Goal: Task Accomplishment & Management: Use online tool/utility

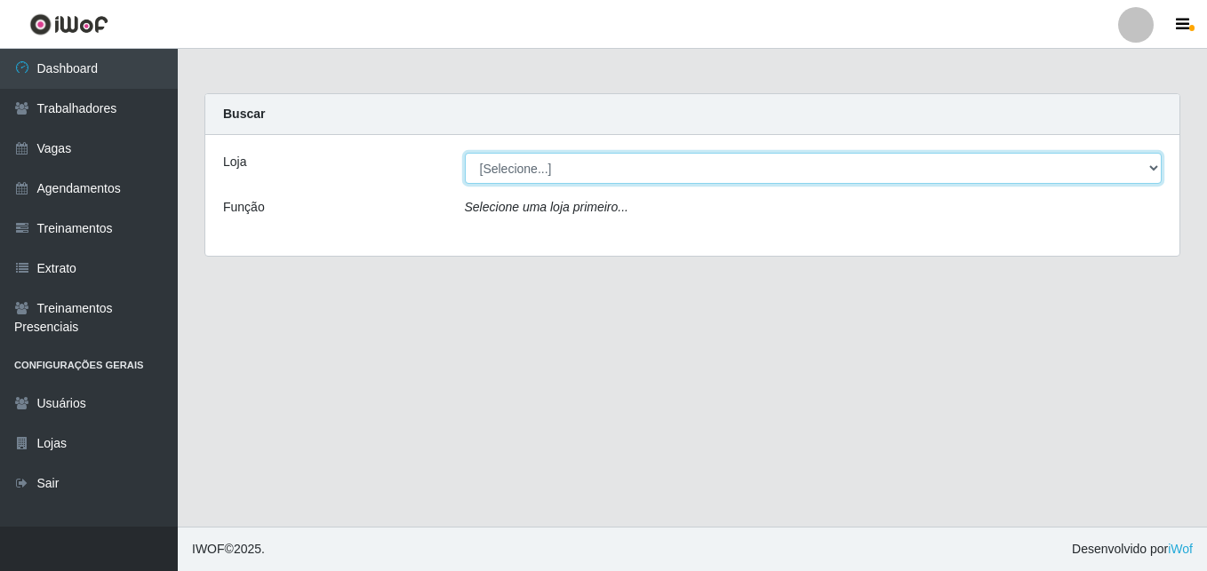
click at [523, 172] on select "[Selecione...] [GEOGRAPHIC_DATA] - [DATE][GEOGRAPHIC_DATA]" at bounding box center [814, 168] width 698 height 31
select select "471"
click at [465, 153] on select "[Selecione...] [GEOGRAPHIC_DATA] - [DATE][GEOGRAPHIC_DATA]" at bounding box center [814, 168] width 698 height 31
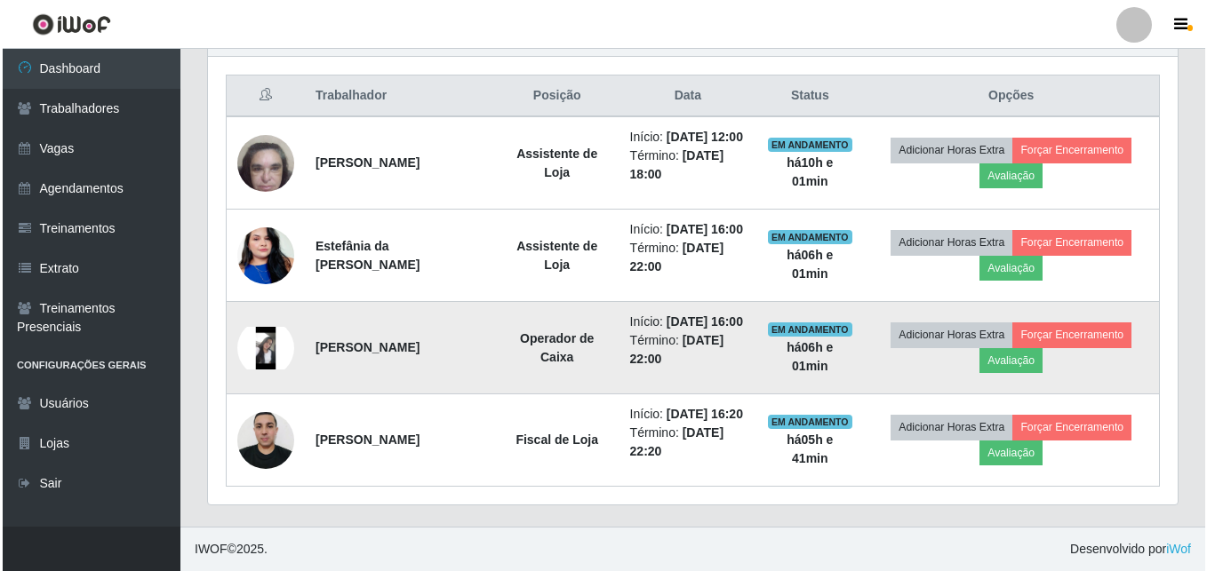
scroll to position [711, 0]
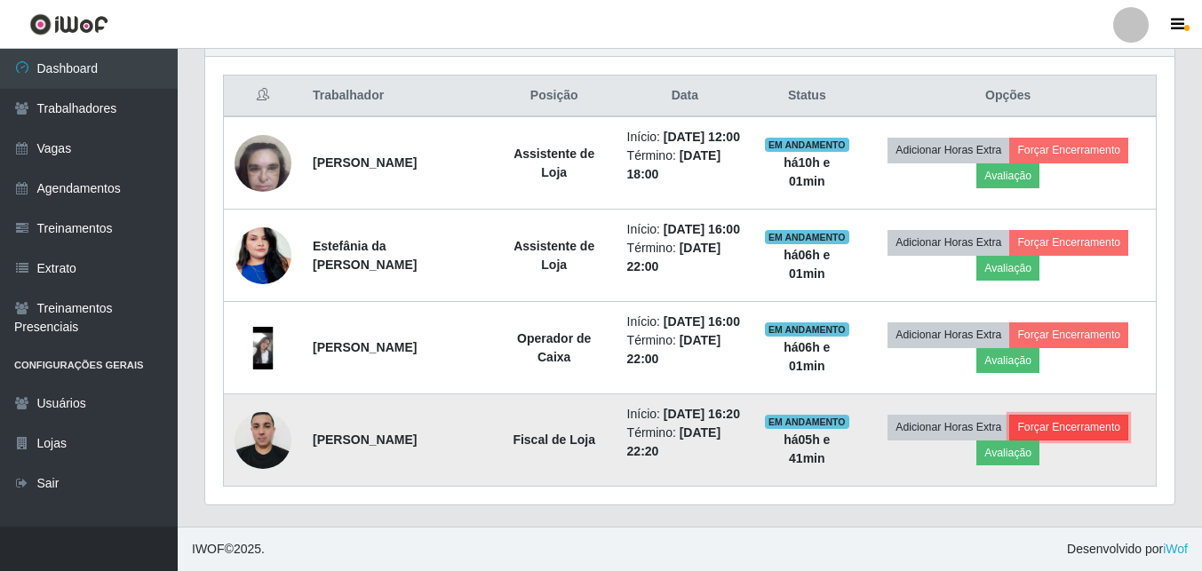
click at [1058, 440] on button "Forçar Encerramento" at bounding box center [1069, 427] width 119 height 25
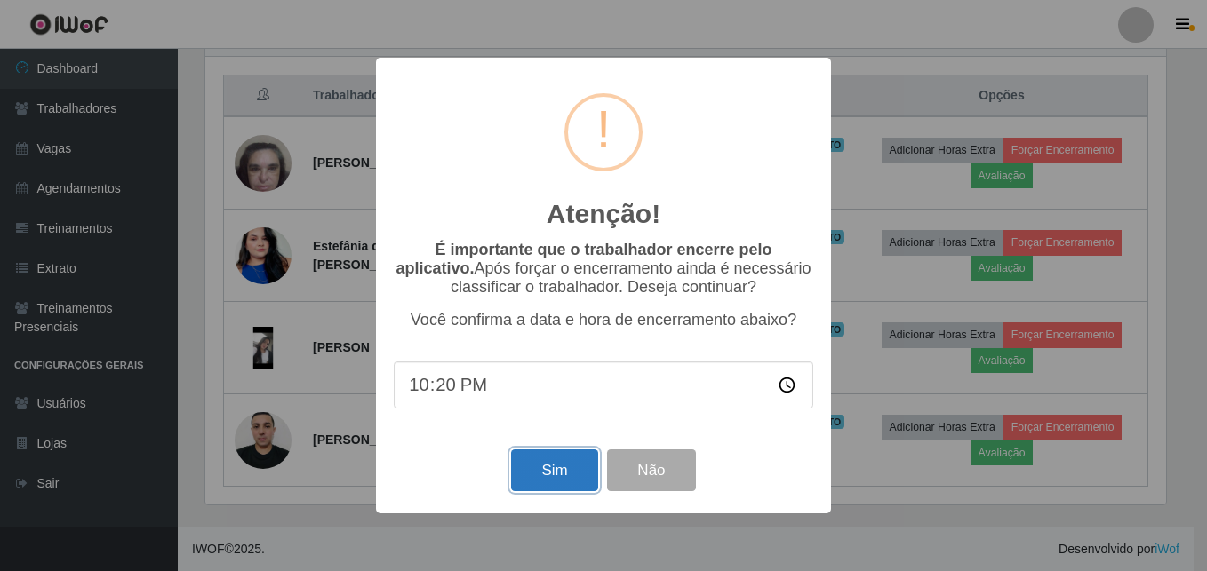
click at [564, 478] on button "Sim" at bounding box center [554, 471] width 86 height 42
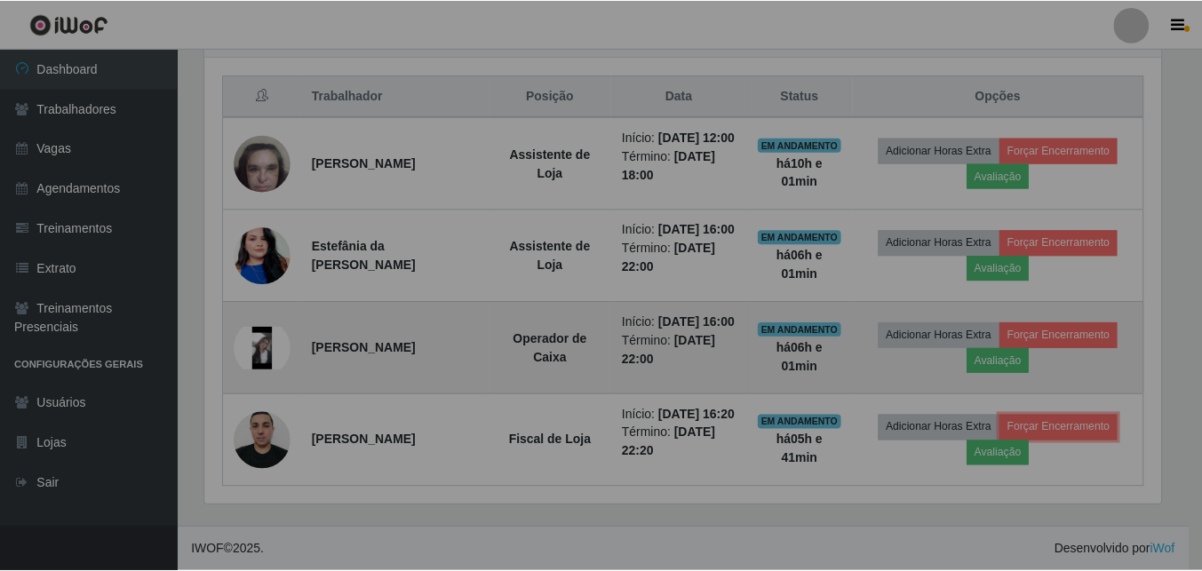
scroll to position [369, 970]
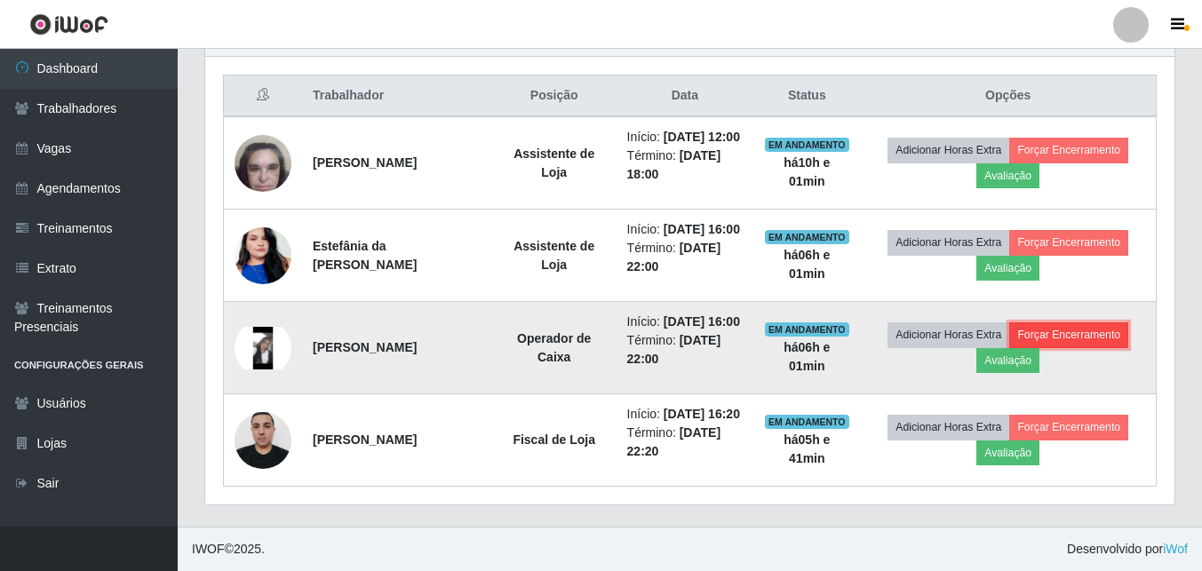
click at [1079, 342] on button "Forçar Encerramento" at bounding box center [1069, 335] width 119 height 25
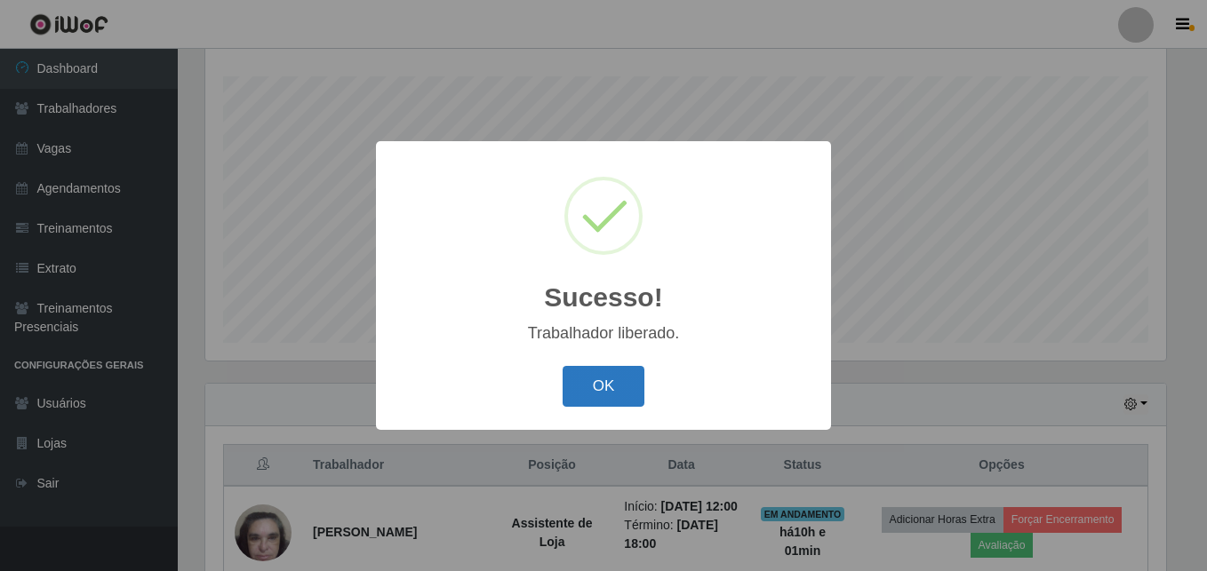
click at [629, 381] on button "OK" at bounding box center [604, 387] width 83 height 42
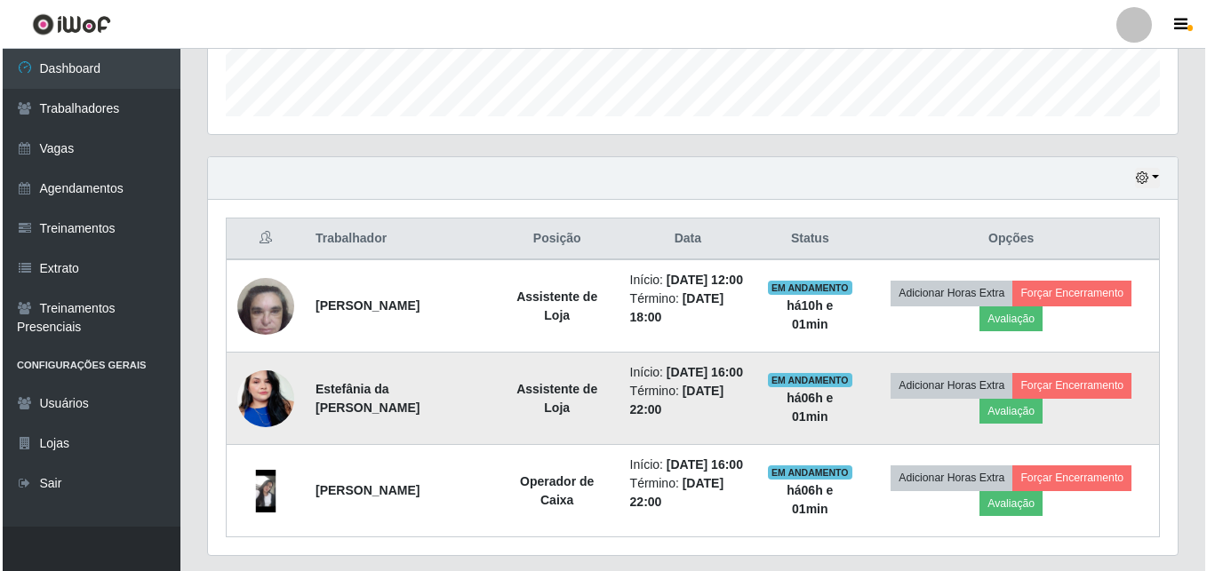
scroll to position [626, 0]
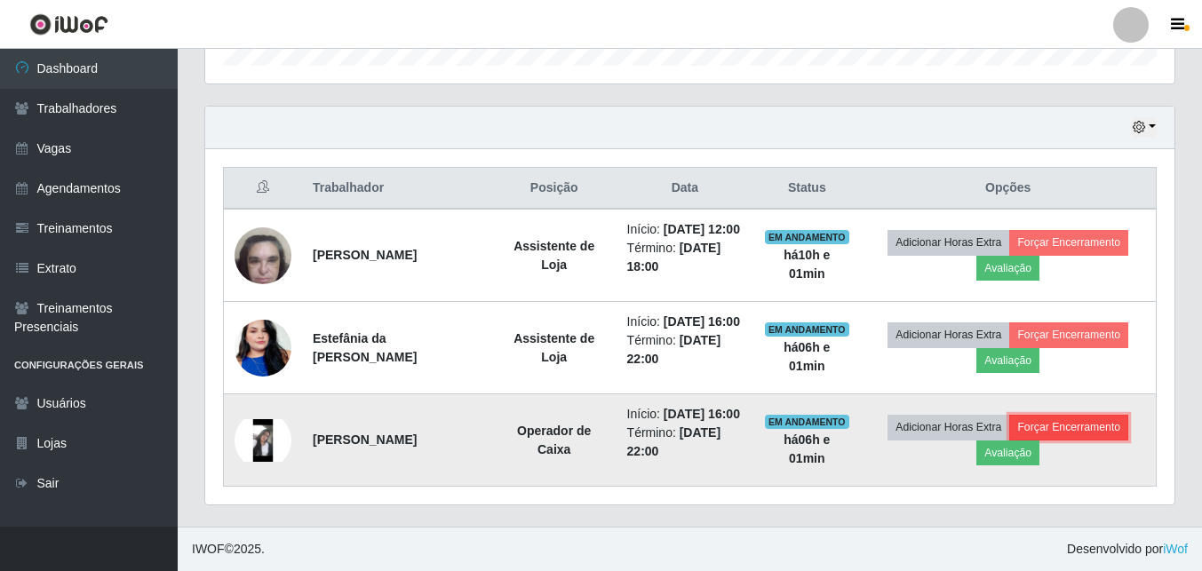
click at [1070, 415] on button "Forçar Encerramento" at bounding box center [1069, 427] width 119 height 25
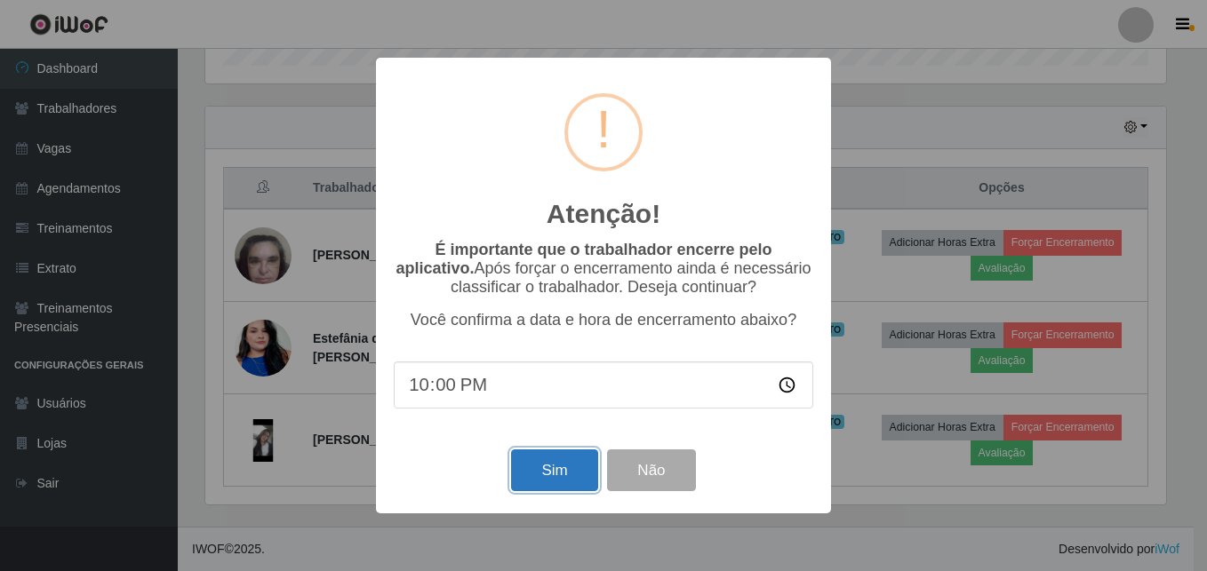
click at [557, 469] on button "Sim" at bounding box center [554, 471] width 86 height 42
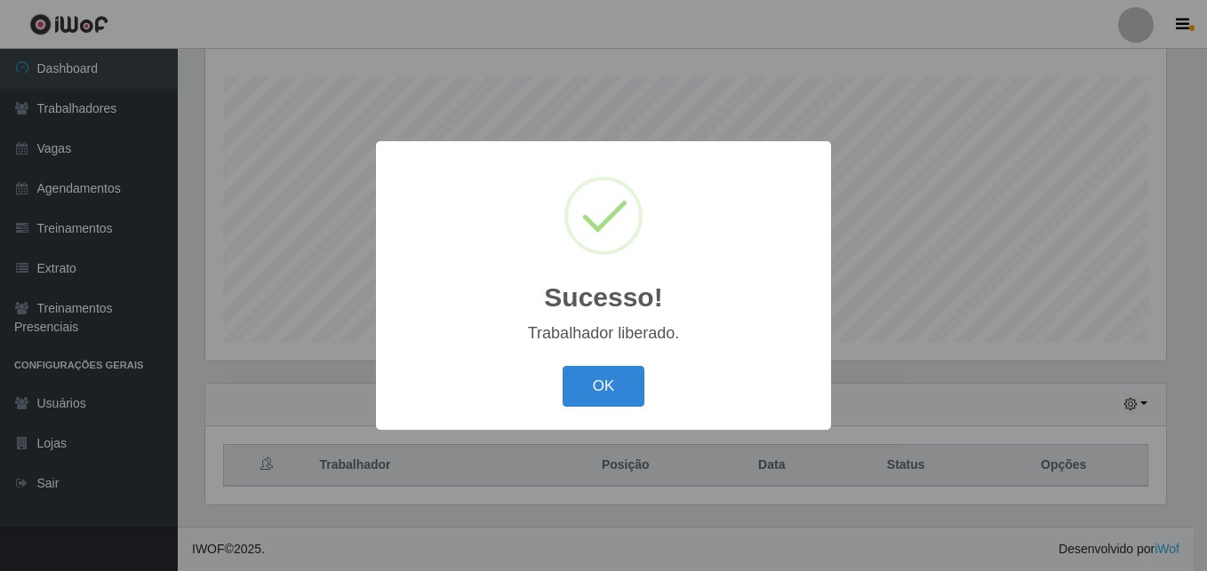
click at [1120, 307] on div "Sucesso! × Trabalhador liberado. OK Cancel" at bounding box center [603, 285] width 1207 height 571
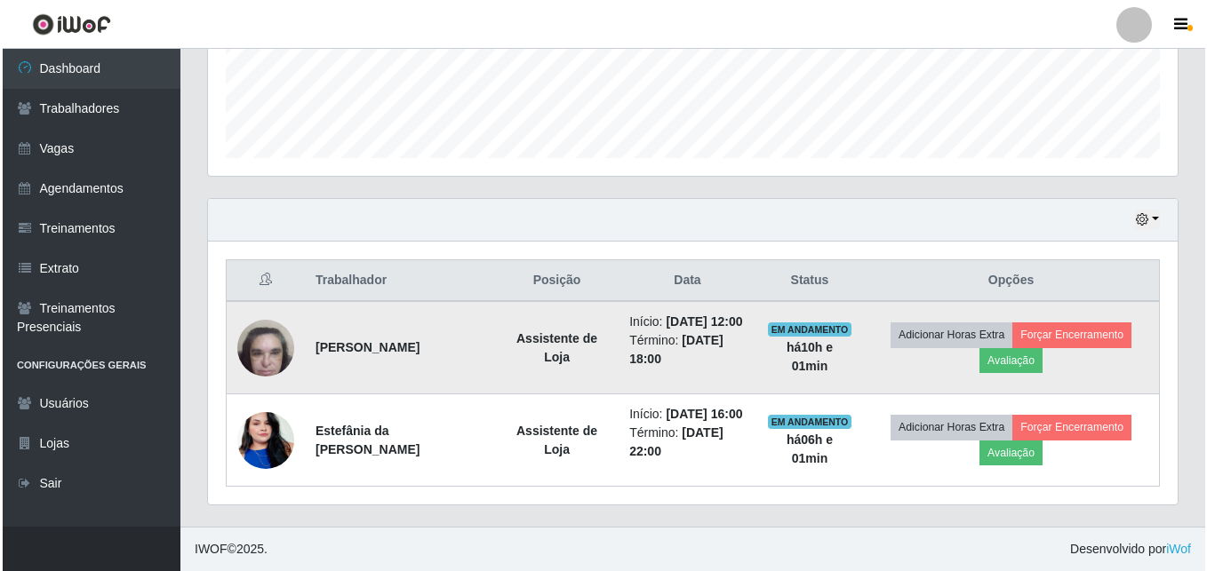
scroll to position [515, 0]
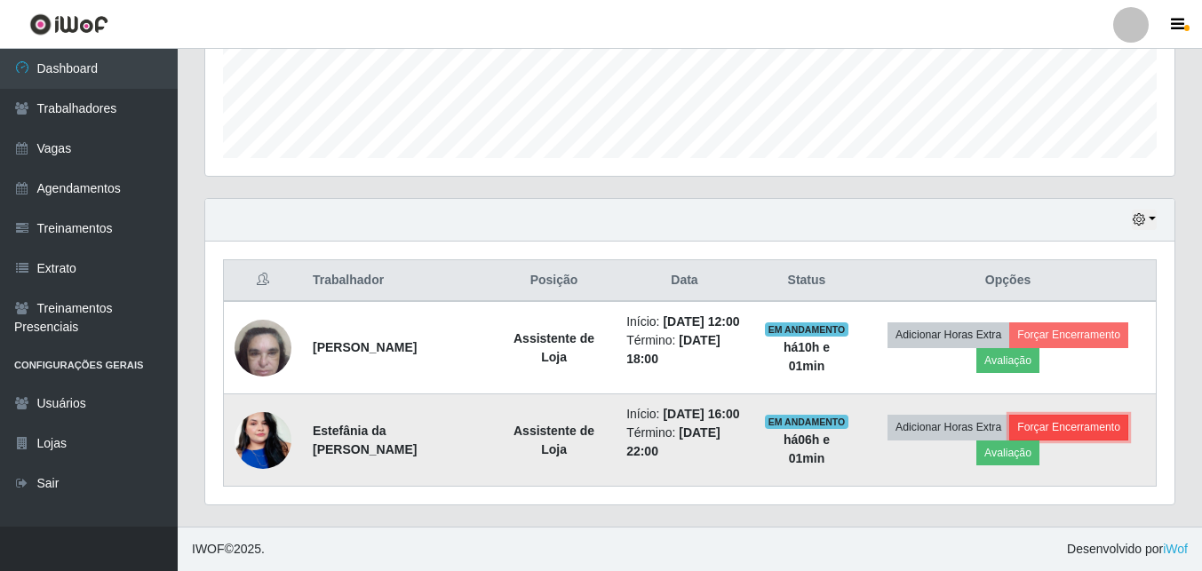
click at [1089, 418] on button "Forçar Encerramento" at bounding box center [1069, 427] width 119 height 25
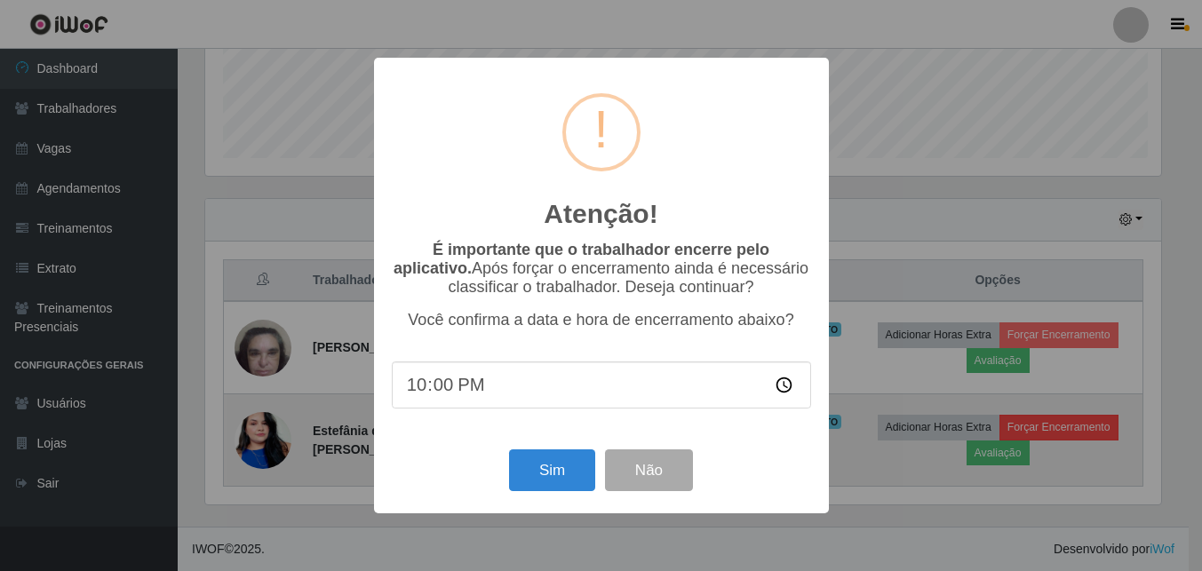
scroll to position [369, 961]
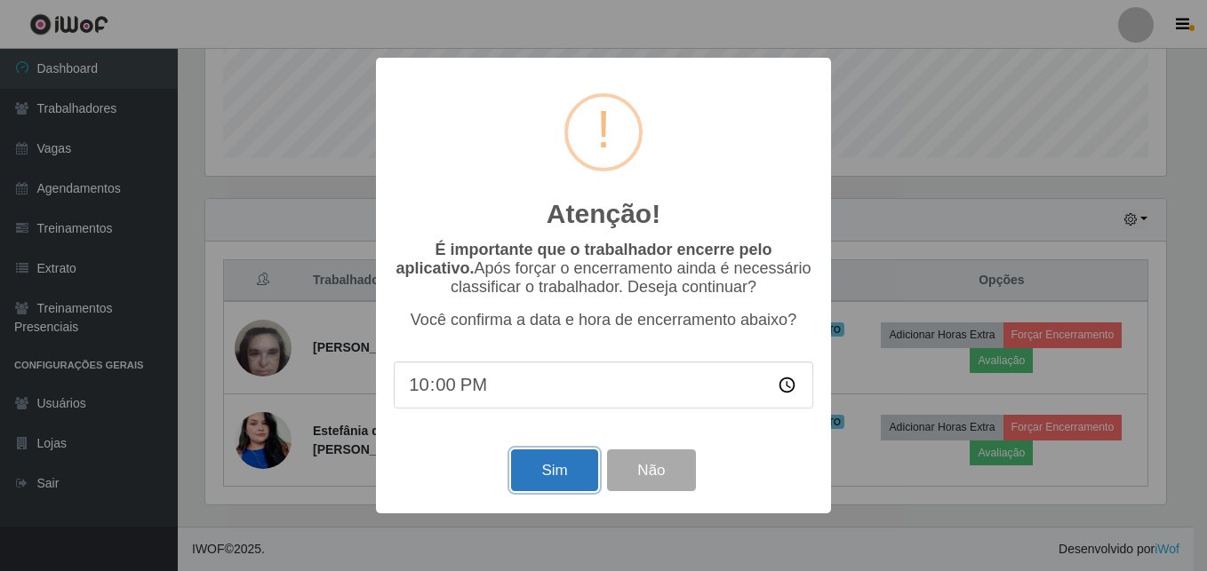
click at [571, 472] on button "Sim" at bounding box center [554, 471] width 86 height 42
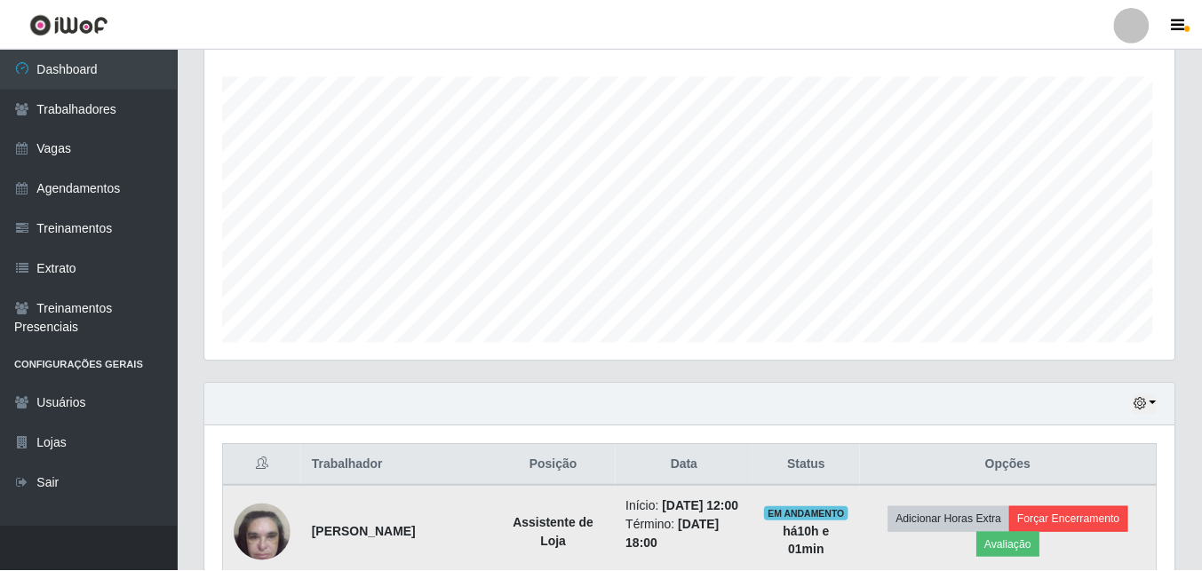
scroll to position [0, 0]
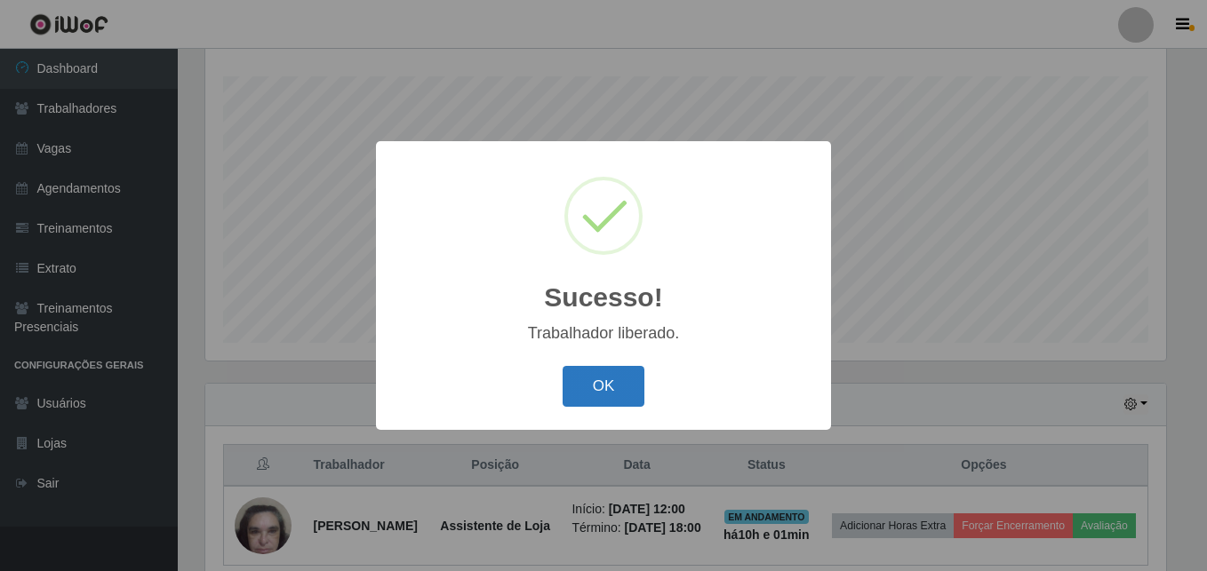
click at [615, 377] on button "OK" at bounding box center [604, 387] width 83 height 42
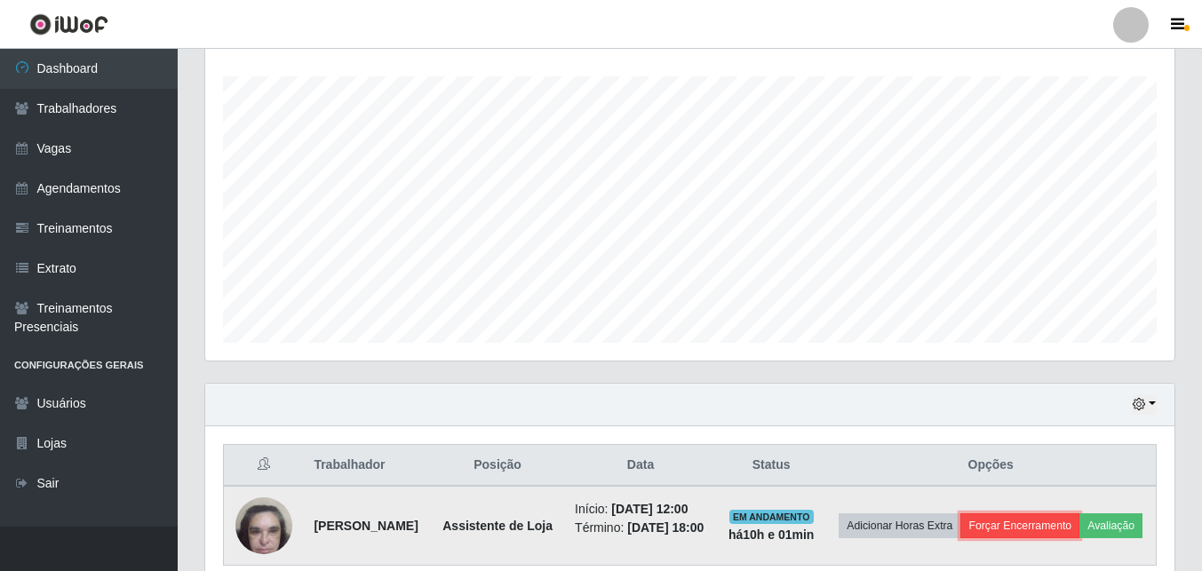
click at [1065, 523] on button "Forçar Encerramento" at bounding box center [1020, 526] width 119 height 25
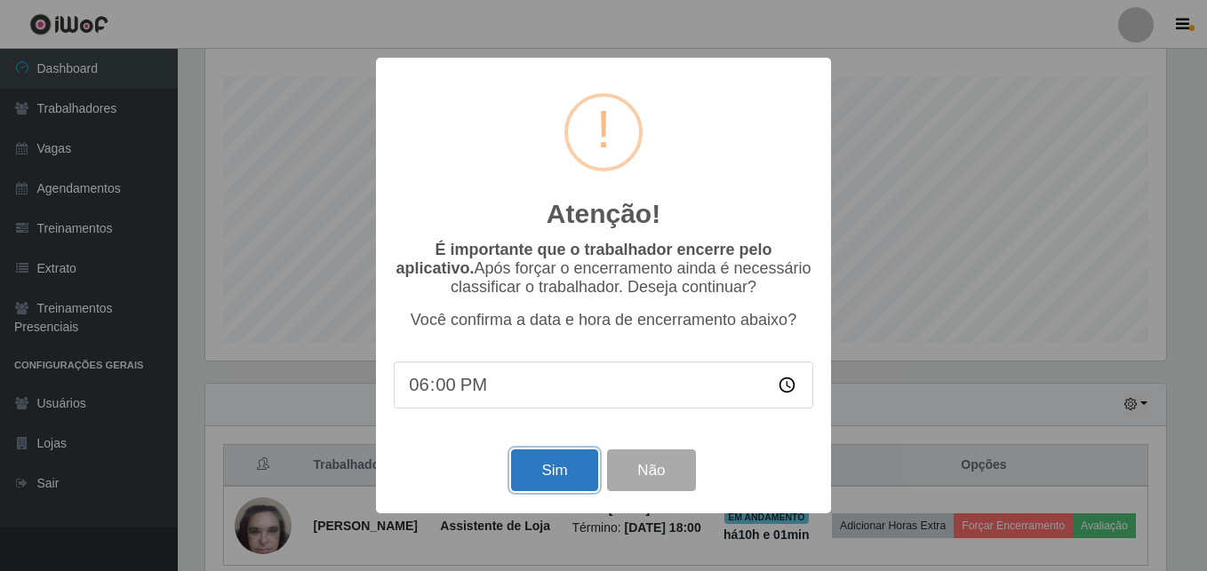
click at [539, 483] on button "Sim" at bounding box center [554, 471] width 86 height 42
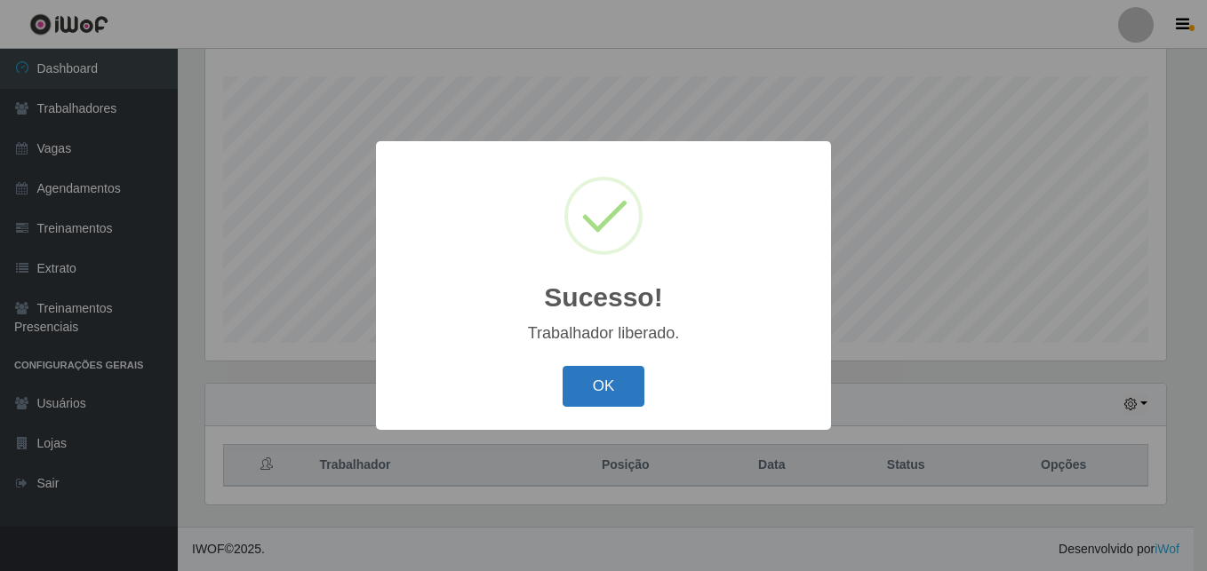
click at [615, 391] on button "OK" at bounding box center [604, 387] width 83 height 42
